Goal: Information Seeking & Learning: Learn about a topic

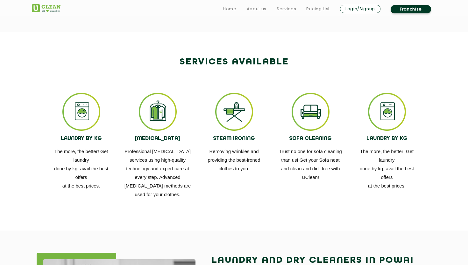
scroll to position [331, 0]
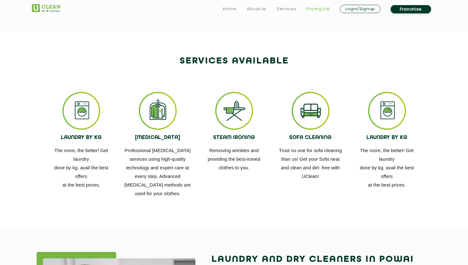
click at [317, 10] on link "Pricing List" at bounding box center [318, 9] width 24 height 8
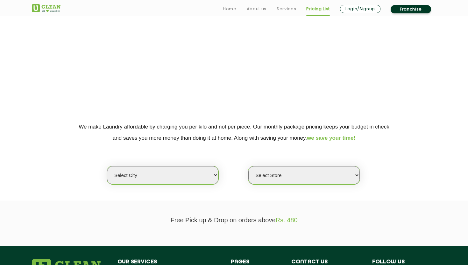
scroll to position [49, 0]
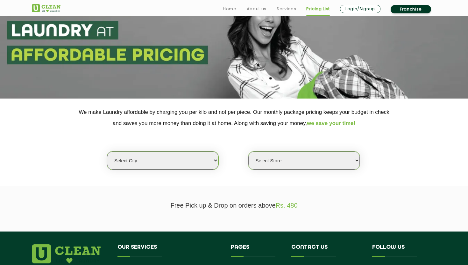
click at [213, 166] on select "Select city" at bounding box center [162, 160] width 111 height 18
click at [107, 151] on select "Select city" at bounding box center [162, 160] width 111 height 18
click at [214, 162] on select "Select city [GEOGRAPHIC_DATA] [GEOGRAPHIC_DATA] [GEOGRAPHIC_DATA] [GEOGRAPHIC_D…" at bounding box center [162, 160] width 111 height 18
select select "16"
click at [107, 151] on select "Select city [GEOGRAPHIC_DATA] [GEOGRAPHIC_DATA] [GEOGRAPHIC_DATA] [GEOGRAPHIC_D…" at bounding box center [162, 160] width 111 height 18
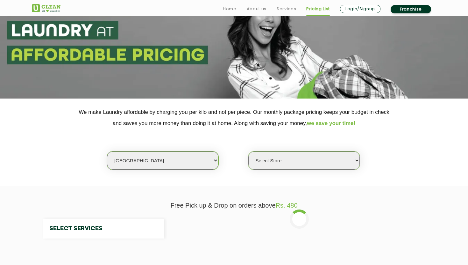
click at [260, 164] on select "Select Store" at bounding box center [303, 160] width 111 height 18
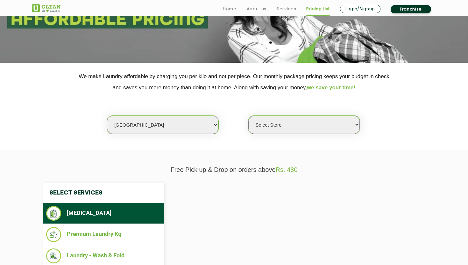
click at [304, 124] on select "Select Store" at bounding box center [303, 125] width 111 height 18
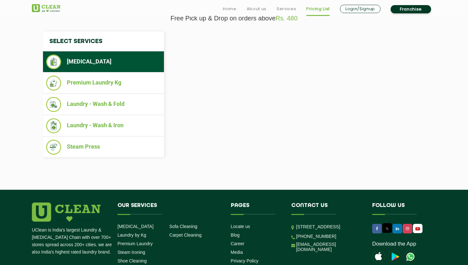
scroll to position [244, 0]
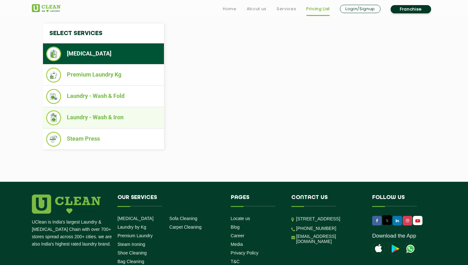
click at [123, 120] on li "Laundry - Wash & Iron" at bounding box center [103, 117] width 115 height 15
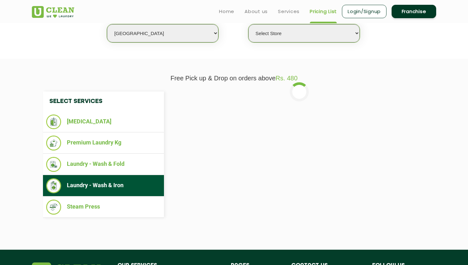
scroll to position [174, 0]
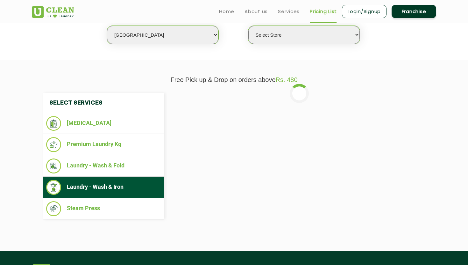
click at [274, 36] on select "Select Store UClean Powai UClean Deonar UClean LBS Marg UClean Chembur UClean W…" at bounding box center [303, 35] width 111 height 18
select select "47"
click at [248, 26] on select "Select Store UClean Powai UClean Deonar UClean LBS Marg UClean Chembur UClean W…" at bounding box center [303, 35] width 111 height 18
click at [279, 41] on select "Select Store UClean Powai UClean Deonar UClean LBS Marg UClean Chembur UClean W…" at bounding box center [303, 35] width 111 height 18
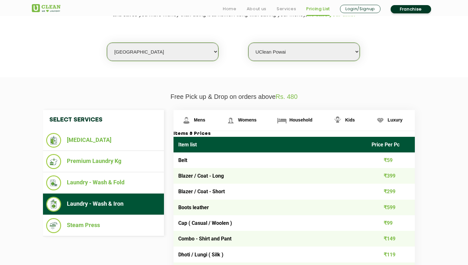
scroll to position [208, 0]
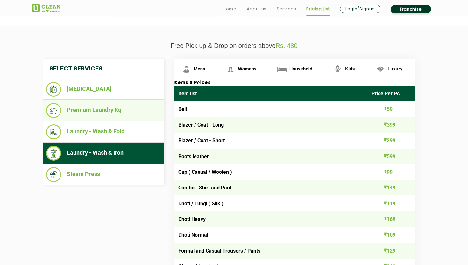
click at [129, 111] on li "Premium Laundry Kg" at bounding box center [103, 110] width 115 height 15
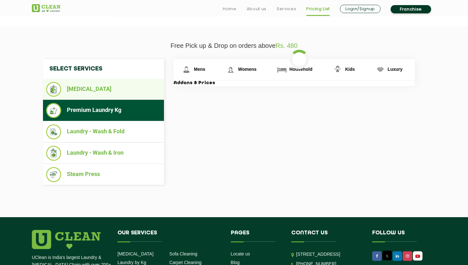
click at [109, 96] on li "[MEDICAL_DATA]" at bounding box center [103, 89] width 115 height 15
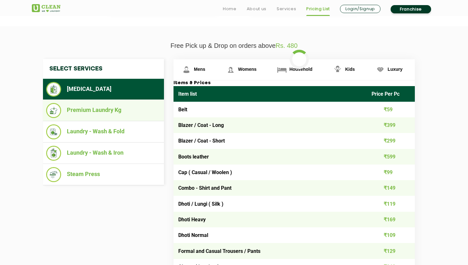
click at [106, 112] on li "Premium Laundry Kg" at bounding box center [103, 110] width 115 height 15
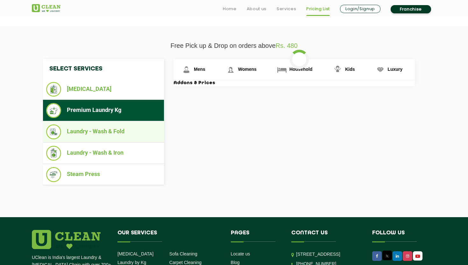
click at [106, 125] on li "Laundry - Wash & Fold" at bounding box center [103, 131] width 115 height 15
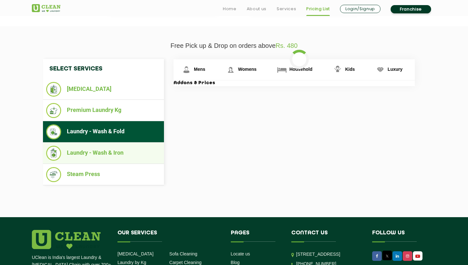
click at [107, 143] on ul "Laundry - Wash & Iron" at bounding box center [103, 152] width 121 height 21
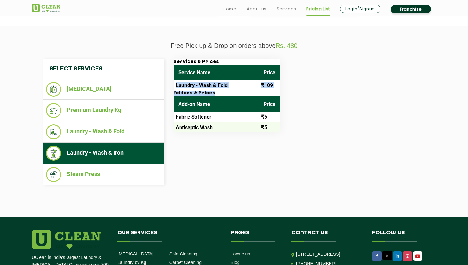
drag, startPoint x: 209, startPoint y: 95, endPoint x: 175, endPoint y: 83, distance: 35.6
click at [175, 83] on div "Services & Prices Service Name Price Laundry - Wash & Fold ₹109 Addons & Prices…" at bounding box center [227, 95] width 107 height 73
click at [259, 90] on td "Laundry - Wash & Fold" at bounding box center [216, 85] width 85 height 10
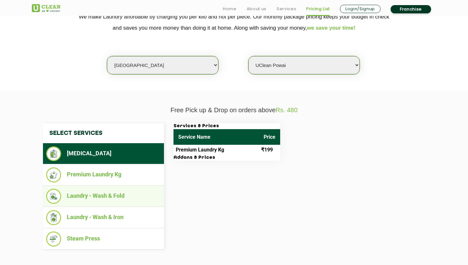
scroll to position [147, 0]
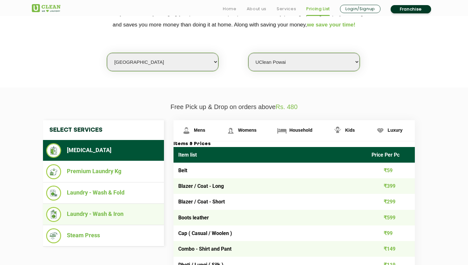
click at [132, 211] on li "Laundry - Wash & Iron" at bounding box center [103, 214] width 115 height 15
